Goal: Task Accomplishment & Management: Complete application form

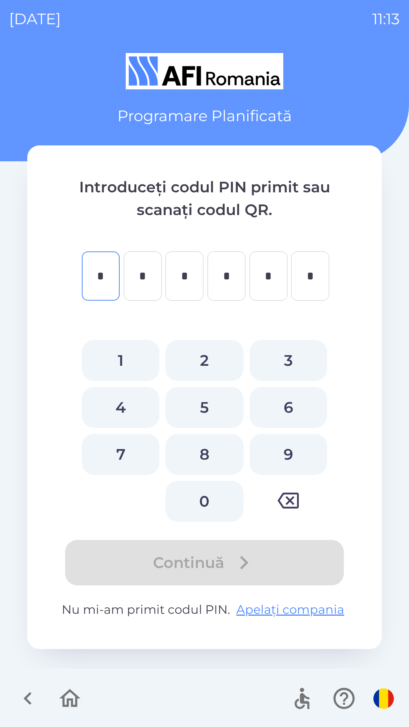
click at [291, 361] on button "3" at bounding box center [288, 360] width 78 height 41
type input "*"
click at [282, 393] on button "6" at bounding box center [288, 407] width 78 height 41
type input "*"
click at [281, 400] on button "6" at bounding box center [288, 407] width 78 height 41
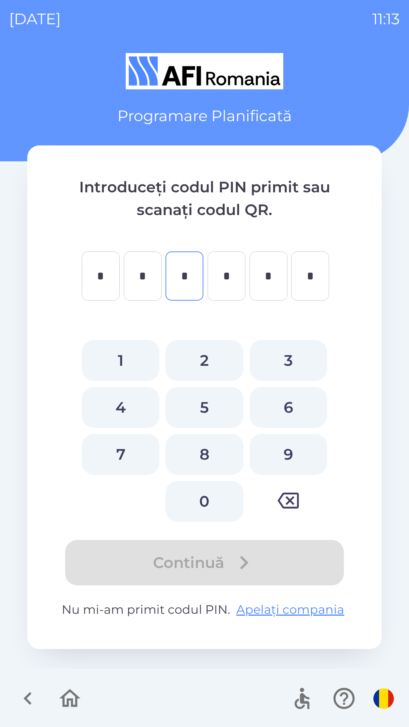
type input "*"
click at [127, 407] on button "4" at bounding box center [121, 407] width 78 height 41
type input "*"
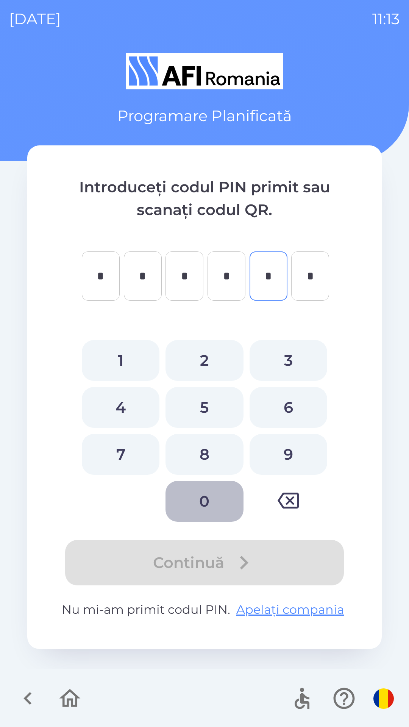
click at [207, 495] on button "0" at bounding box center [204, 501] width 78 height 41
type input "*"
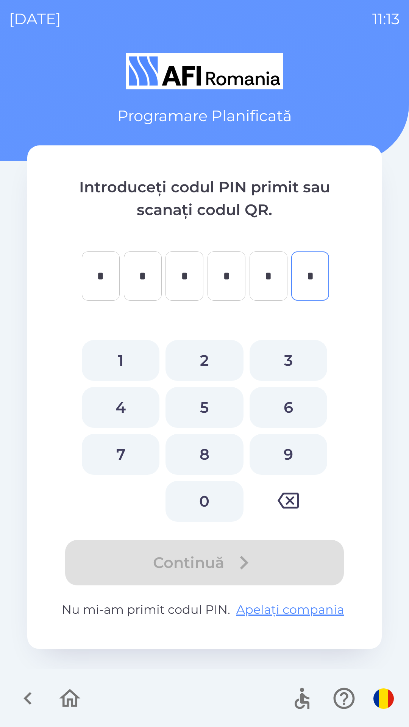
click at [208, 500] on button "0" at bounding box center [204, 501] width 78 height 41
type input "*"
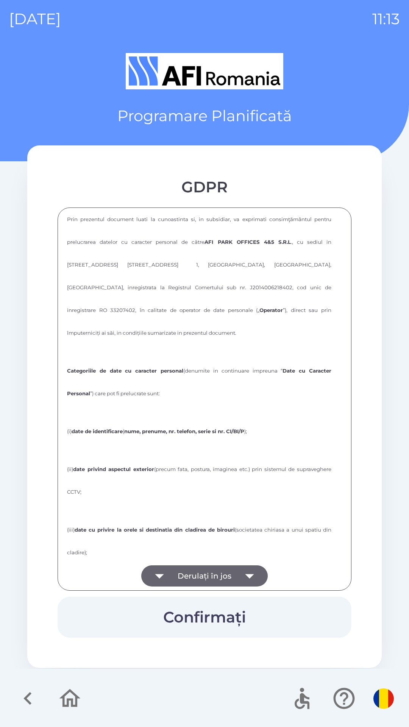
scroll to position [157, 0]
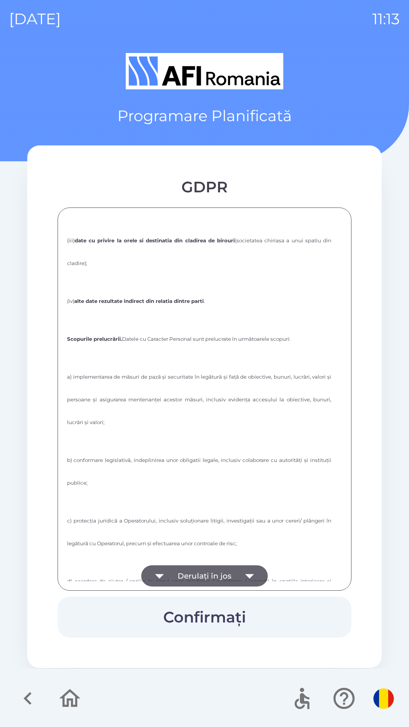
click at [206, 572] on button "Derulați în jos" at bounding box center [204, 575] width 126 height 21
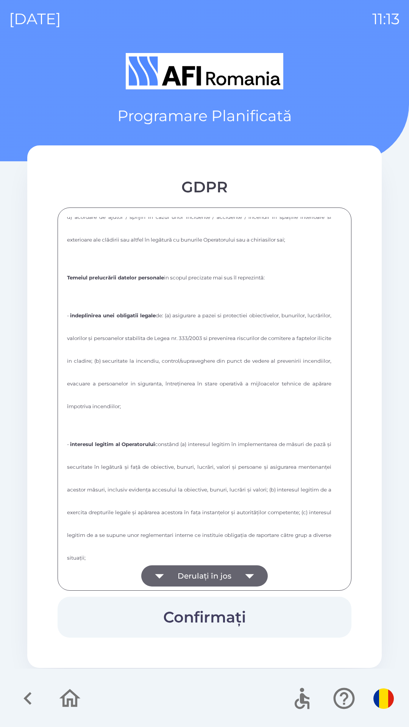
click at [205, 579] on button "Derulați în jos" at bounding box center [204, 575] width 126 height 21
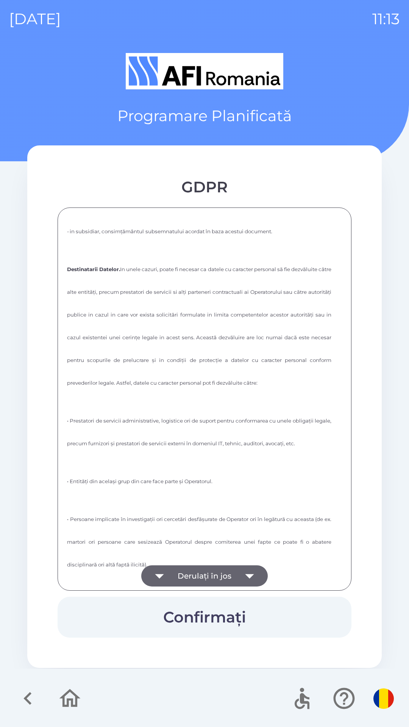
click at [205, 573] on button "Derulați în jos" at bounding box center [204, 575] width 126 height 21
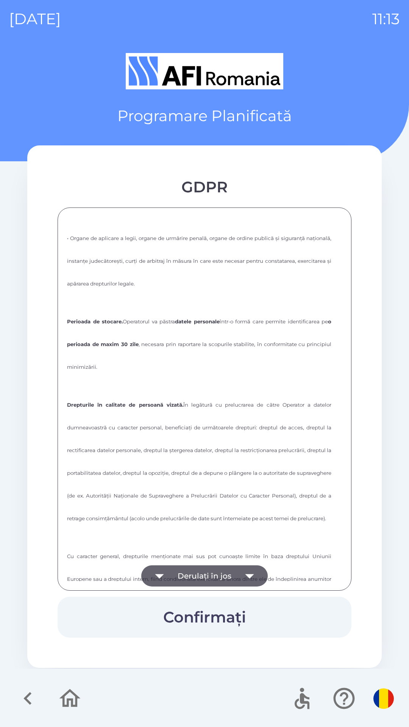
click at [206, 573] on button "Derulați în jos" at bounding box center [204, 575] width 126 height 21
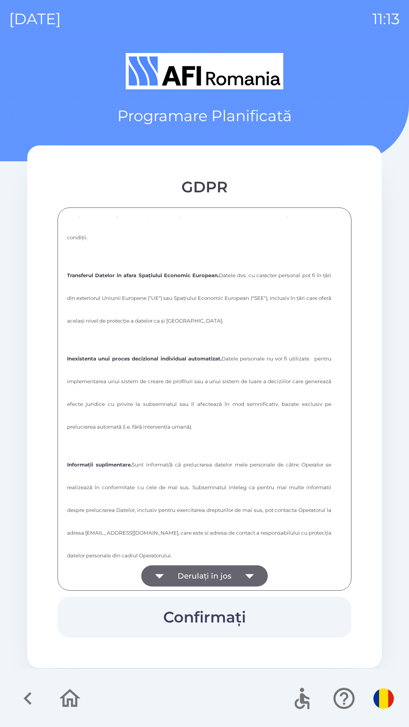
click at [207, 573] on button "Derulați în jos" at bounding box center [204, 575] width 126 height 21
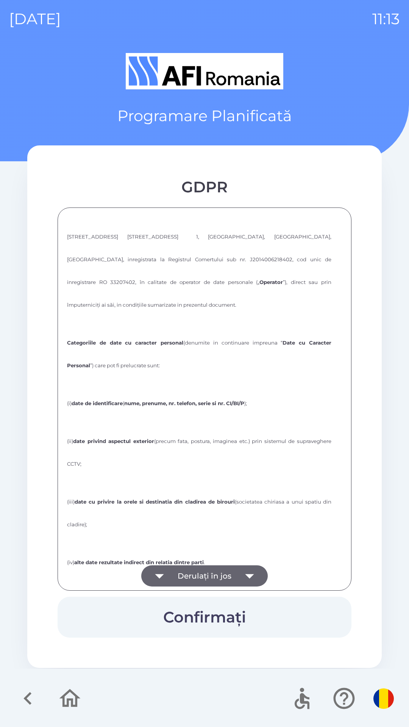
scroll to position [0, 0]
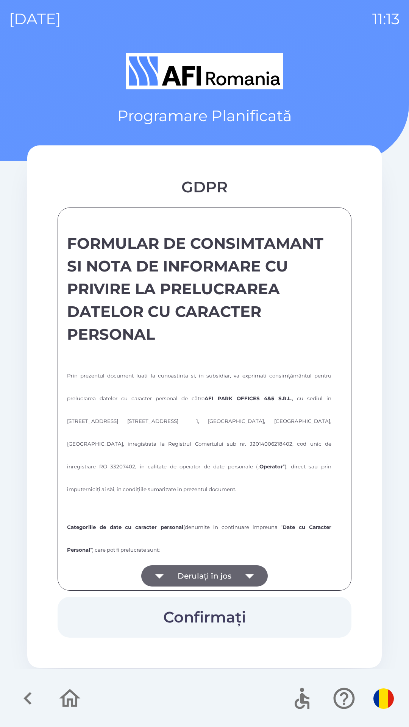
click at [215, 579] on button "Derulați în jos" at bounding box center [204, 575] width 126 height 21
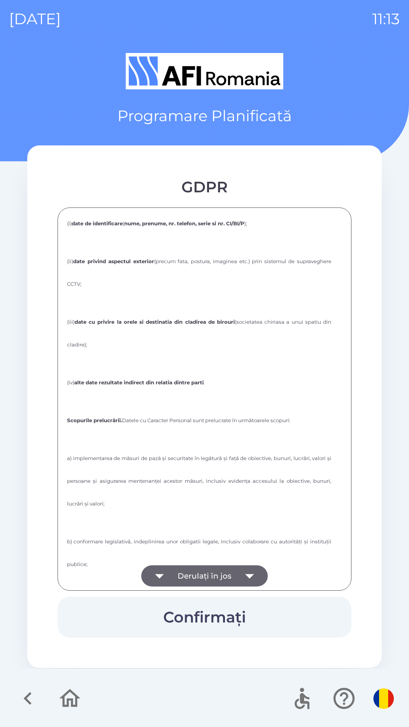
click at [214, 573] on button "Derulați în jos" at bounding box center [204, 575] width 126 height 21
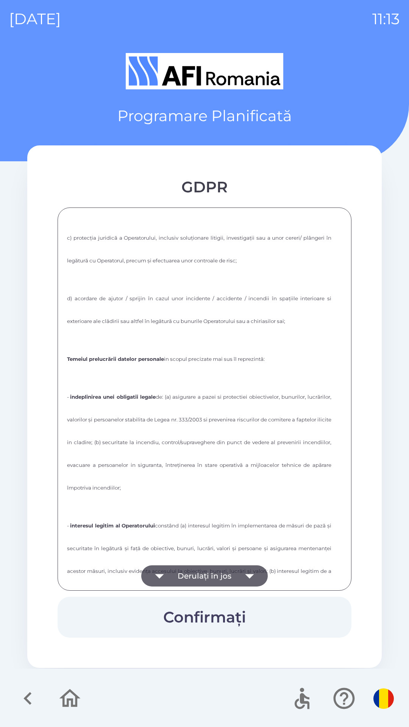
click at [213, 570] on button "Derulați în jos" at bounding box center [204, 575] width 126 height 21
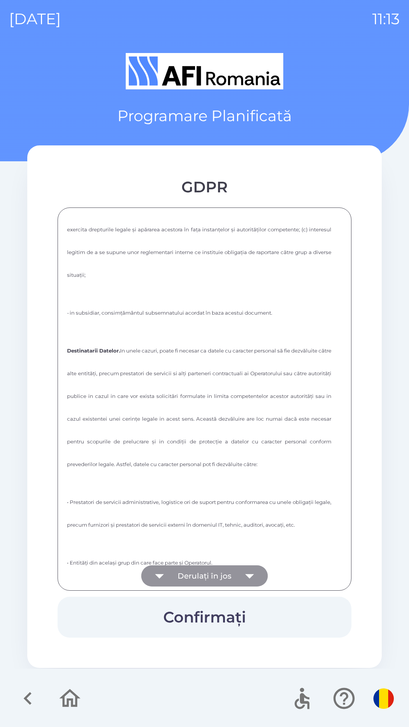
click at [209, 573] on button "Derulați în jos" at bounding box center [204, 575] width 126 height 21
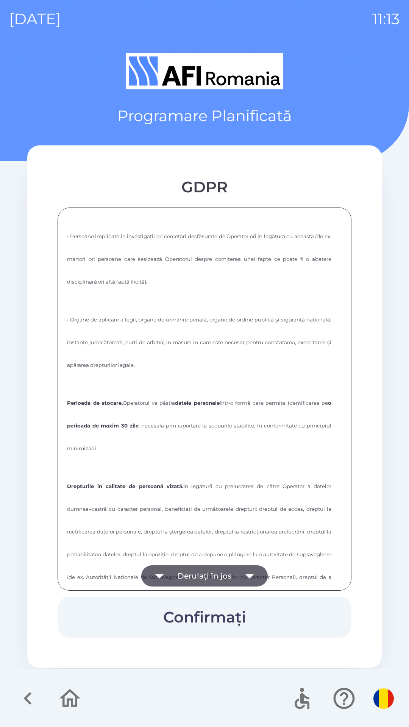
click at [220, 572] on button "Derulați în jos" at bounding box center [204, 575] width 126 height 21
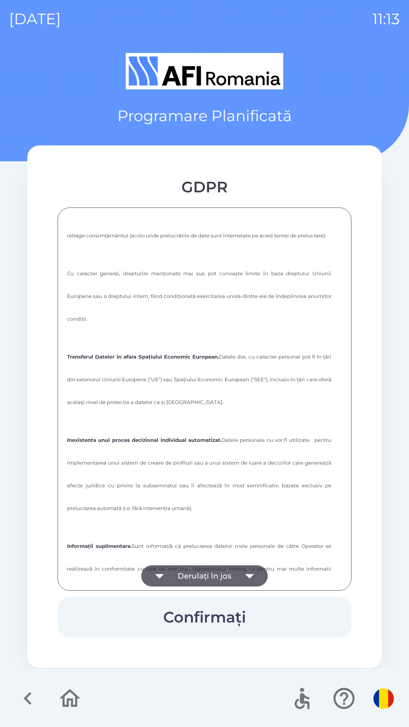
click at [215, 579] on button "Derulați în jos" at bounding box center [204, 575] width 126 height 21
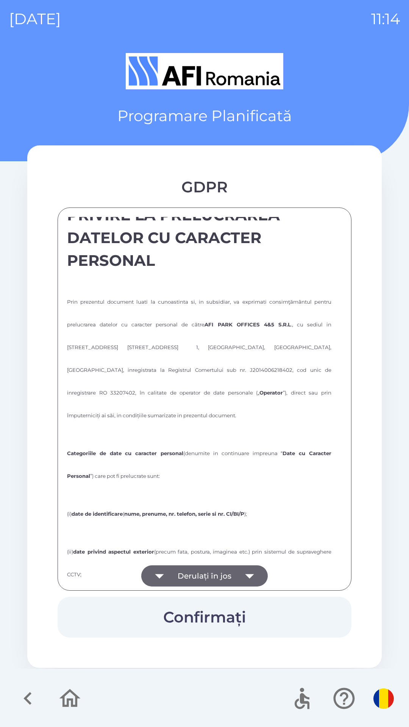
scroll to position [0, 0]
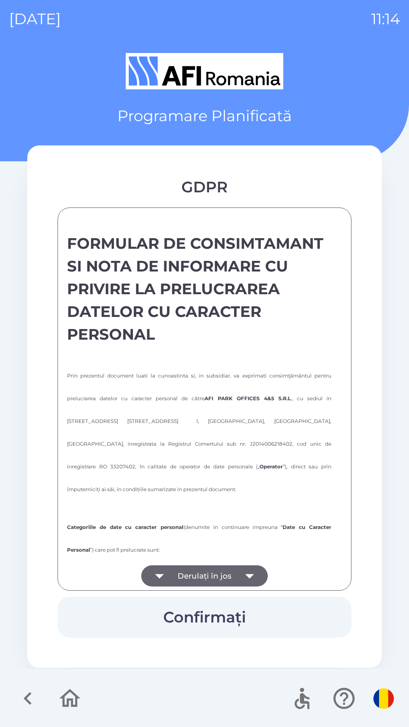
click at [191, 479] on div "FORMULAR DE CONSIMTAMANT SI NOTA DE INFORMARE CU PRIVIRE LA PRELUCRAREA DATELOR…" at bounding box center [204, 399] width 275 height 364
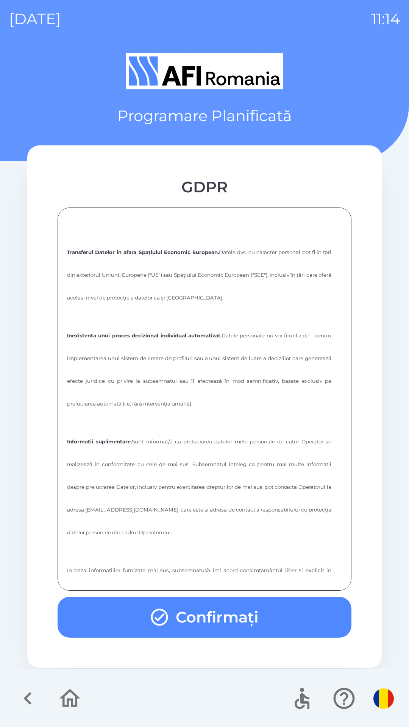
scroll to position [1983, 0]
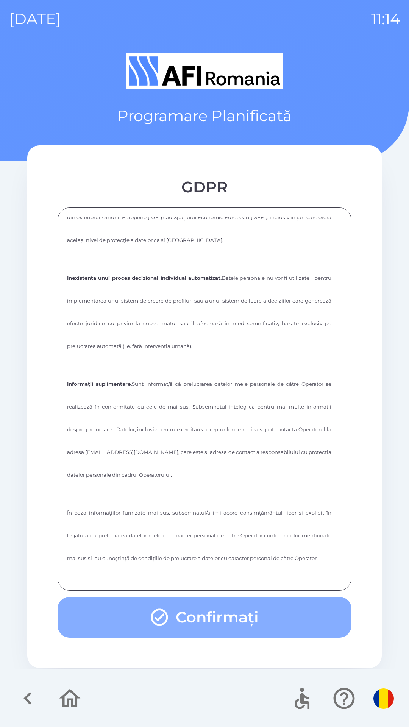
click at [216, 620] on button "Confirmați" at bounding box center [205, 617] width 294 height 41
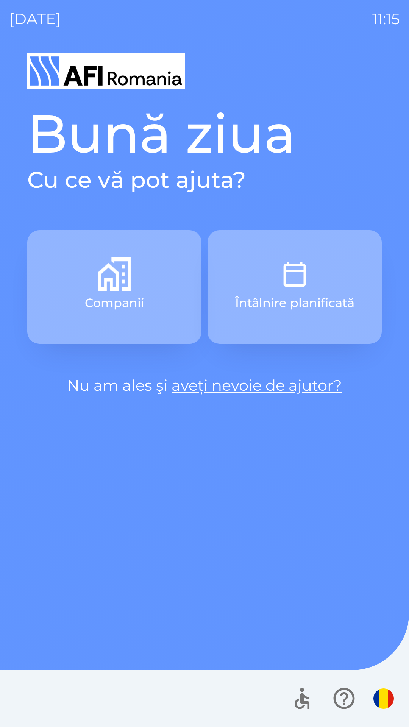
click at [286, 295] on p "Întâlnire planificată" at bounding box center [294, 303] width 119 height 18
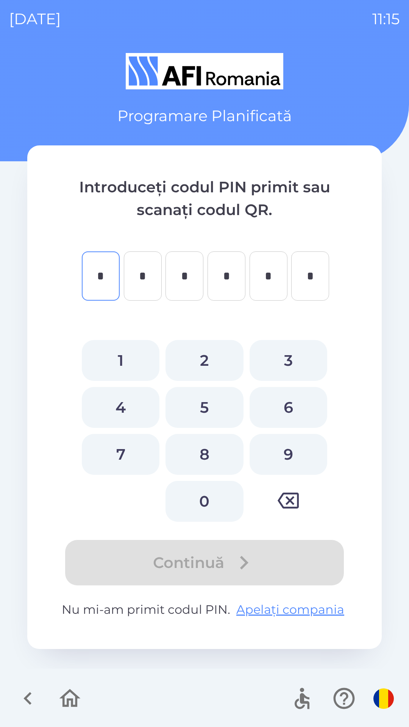
click at [277, 354] on button "3" at bounding box center [288, 360] width 78 height 41
type input "*"
click at [291, 403] on button "6" at bounding box center [288, 407] width 78 height 41
type input "*"
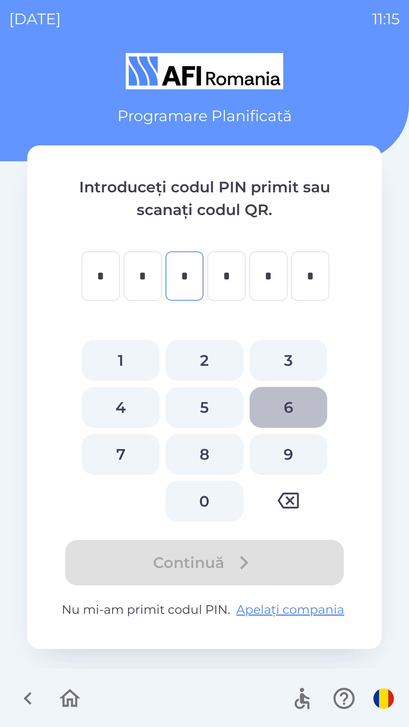
click at [297, 402] on button "6" at bounding box center [288, 407] width 78 height 41
type input "*"
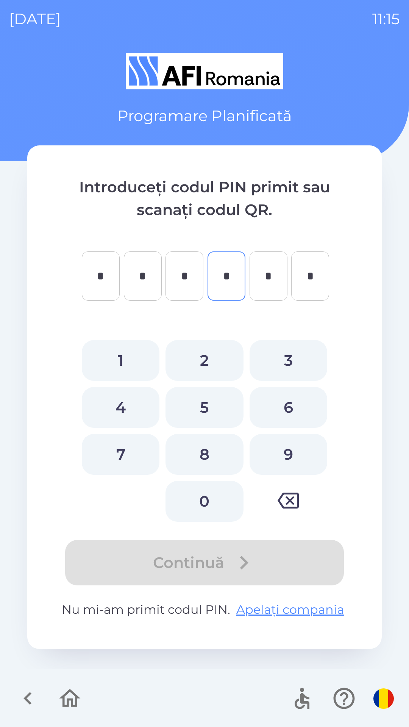
click at [121, 408] on button "4" at bounding box center [121, 407] width 78 height 41
type input "*"
click at [208, 503] on button "0" at bounding box center [204, 501] width 78 height 41
type input "*"
click at [216, 494] on button "0" at bounding box center [204, 501] width 78 height 41
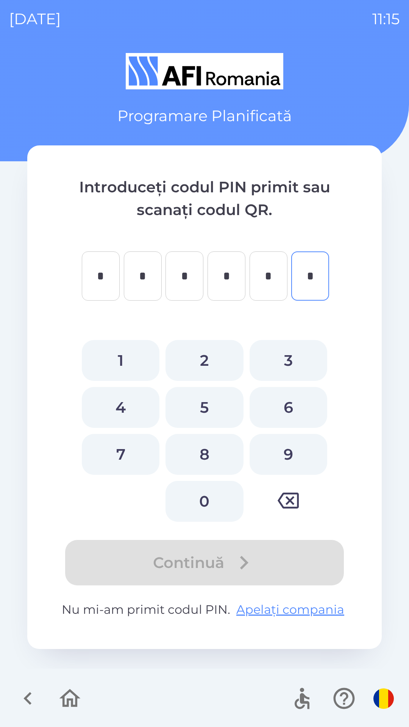
type input "*"
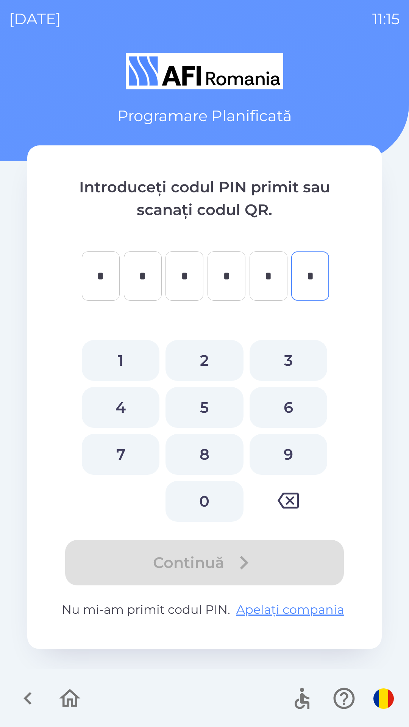
type input "*"
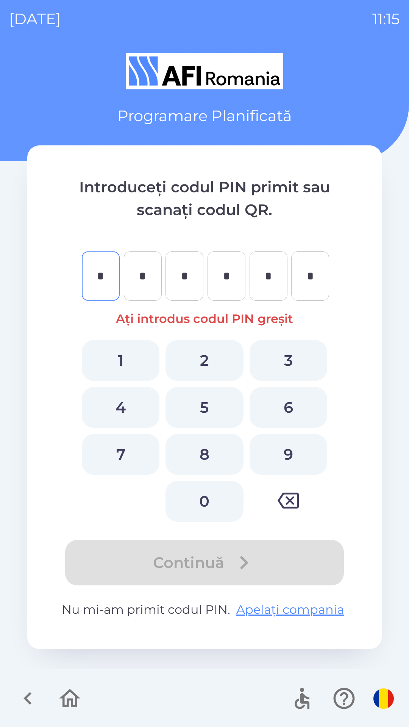
click at [62, 696] on icon "button" at bounding box center [69, 697] width 25 height 25
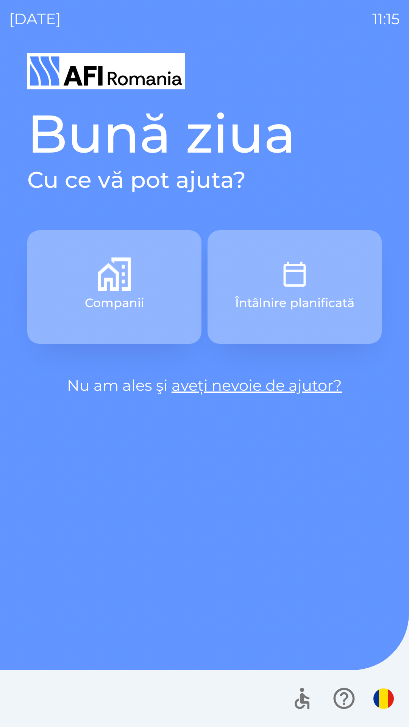
click at [276, 284] on button "Întâlnire planificată" at bounding box center [294, 287] width 174 height 114
click at [376, 696] on img "button" at bounding box center [383, 698] width 20 height 20
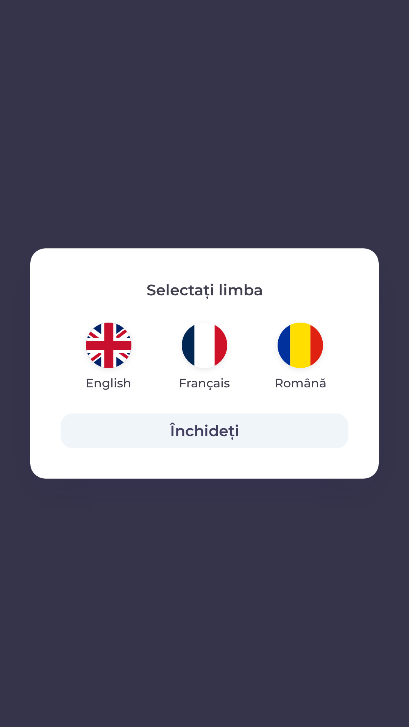
click at [228, 565] on div "Selectați limba English Français Română Închideți" at bounding box center [204, 363] width 409 height 727
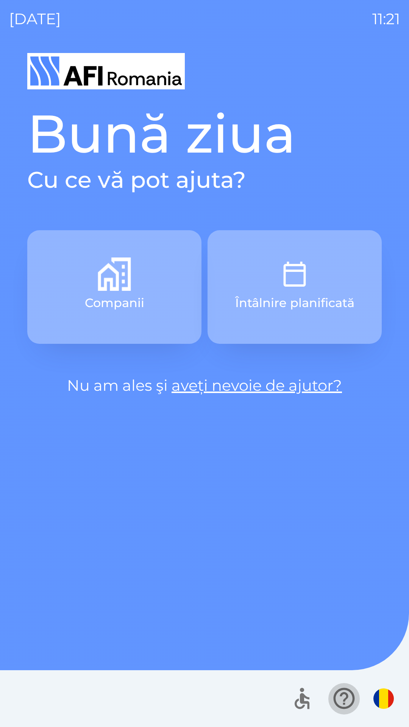
click at [337, 704] on icon "button" at bounding box center [343, 698] width 21 height 21
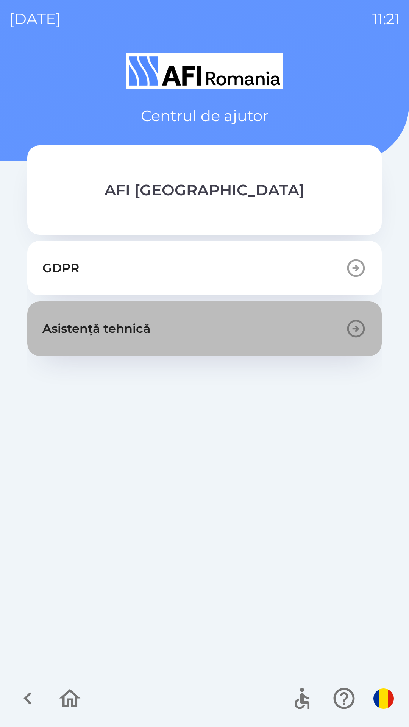
click at [177, 326] on button "Asistență tehnică" at bounding box center [204, 328] width 354 height 55
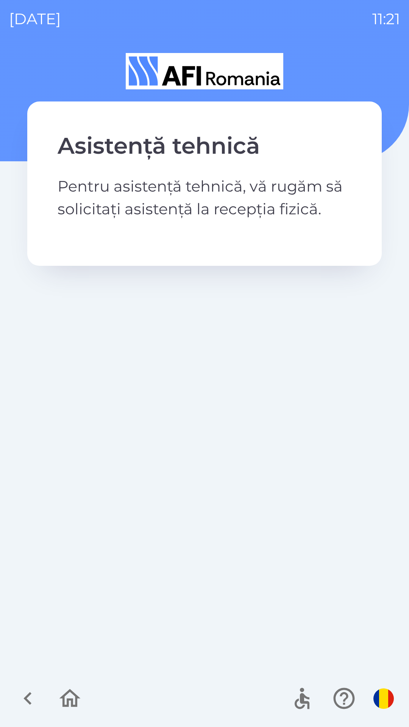
click at [69, 695] on icon "button" at bounding box center [69, 697] width 25 height 25
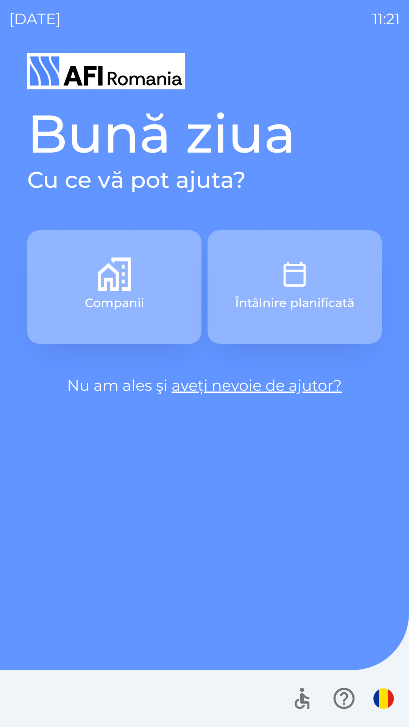
click at [382, 696] on img "button" at bounding box center [383, 698] width 20 height 20
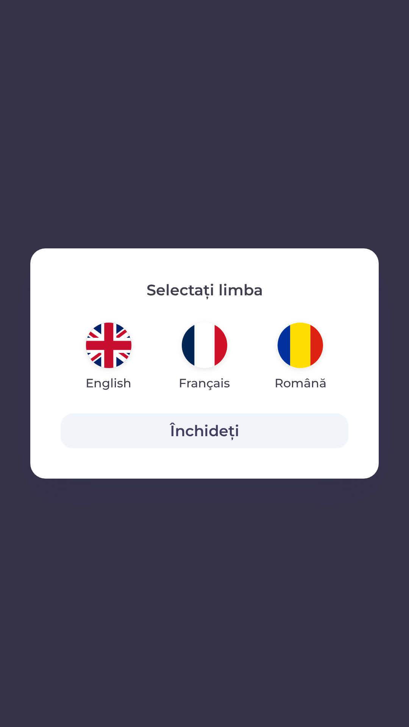
click at [109, 339] on img "button" at bounding box center [108, 344] width 45 height 45
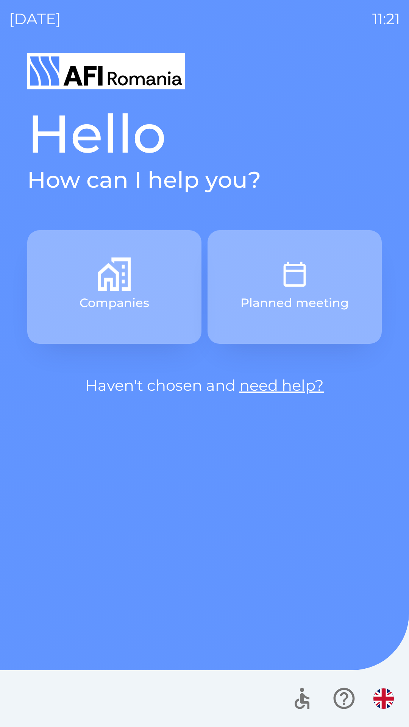
click at [274, 388] on link "need help?" at bounding box center [281, 385] width 84 height 19
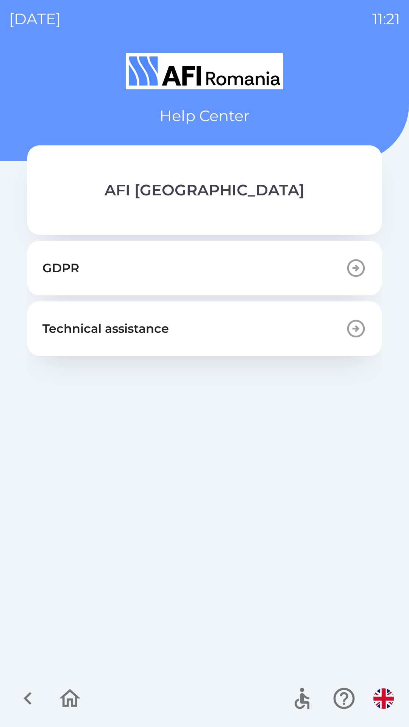
click at [175, 334] on button "Technical assistance" at bounding box center [204, 328] width 354 height 55
